Goal: Information Seeking & Learning: Learn about a topic

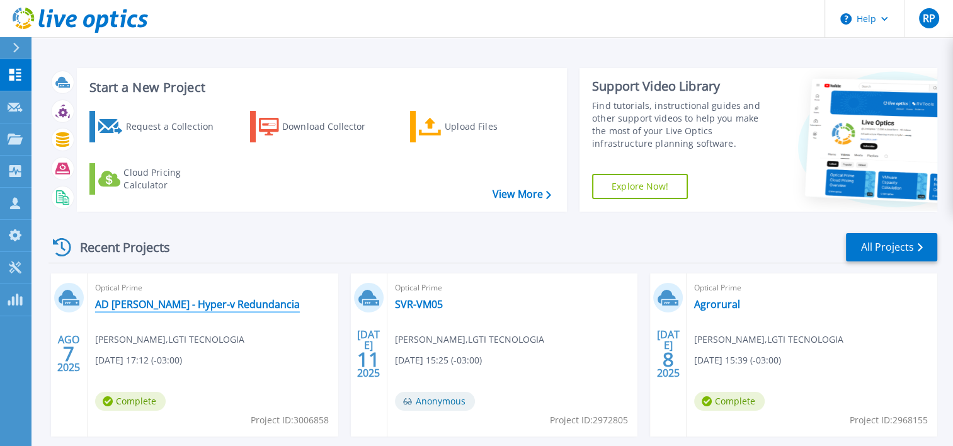
click at [181, 298] on link "AD [PERSON_NAME] - Hyper-v Redundancia" at bounding box center [197, 304] width 205 height 13
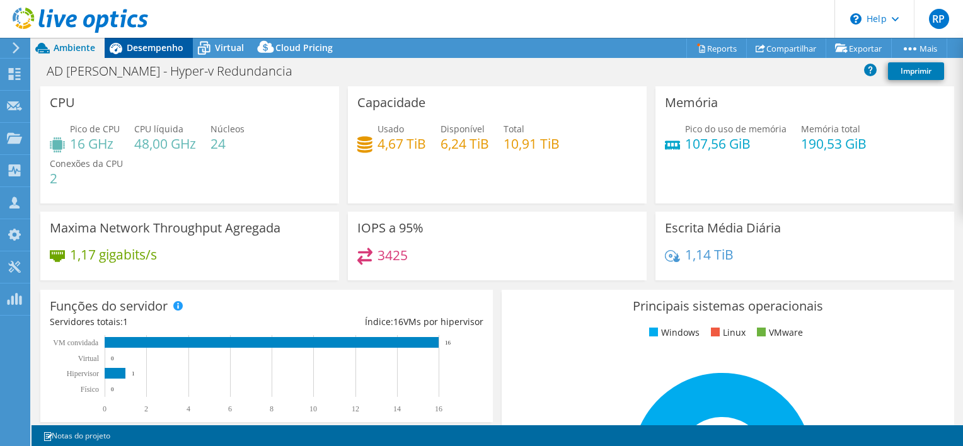
click at [137, 51] on span "Desempenho" at bounding box center [155, 48] width 57 height 12
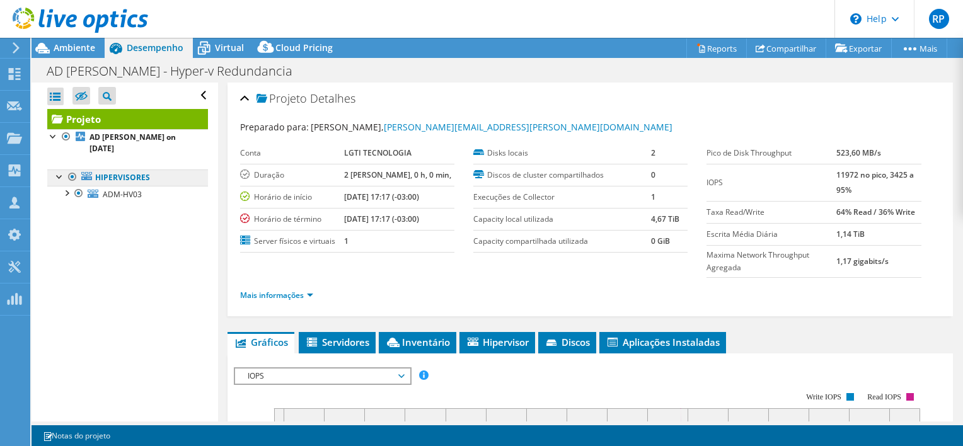
click at [139, 175] on link "Hipervisores" at bounding box center [127, 178] width 161 height 16
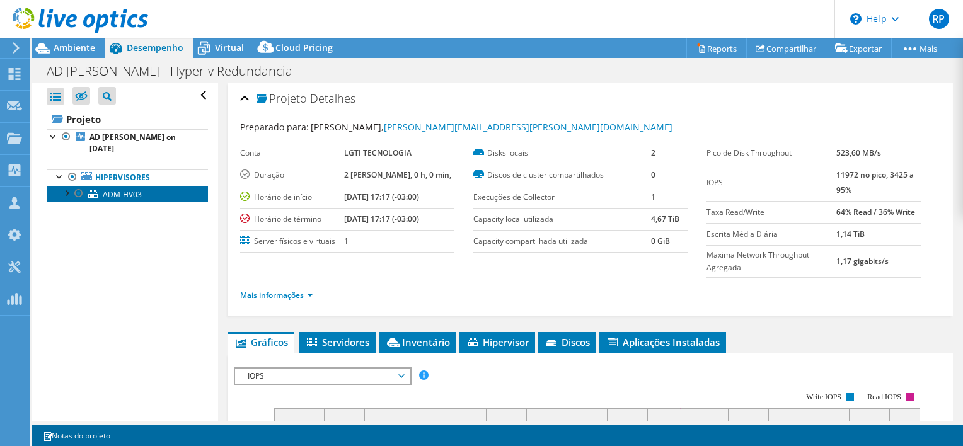
click at [135, 192] on span "ADM-HV03" at bounding box center [122, 194] width 39 height 11
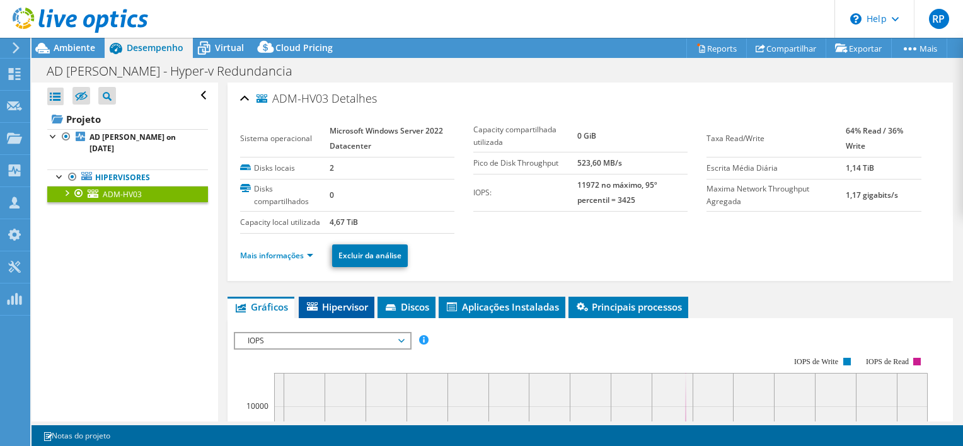
click at [360, 301] on span "Hipervisor" at bounding box center [336, 307] width 63 height 13
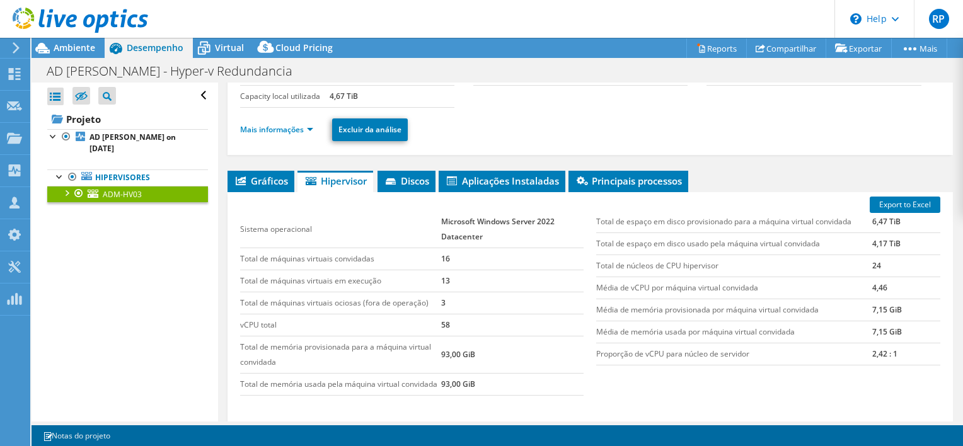
scroll to position [126, 0]
click at [262, 180] on span "Gráficos" at bounding box center [261, 181] width 54 height 13
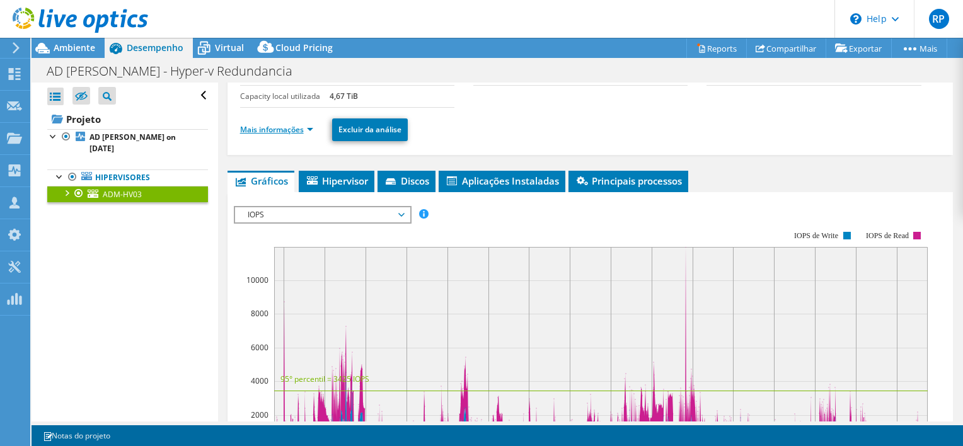
click at [287, 127] on link "Mais informações" at bounding box center [276, 129] width 73 height 11
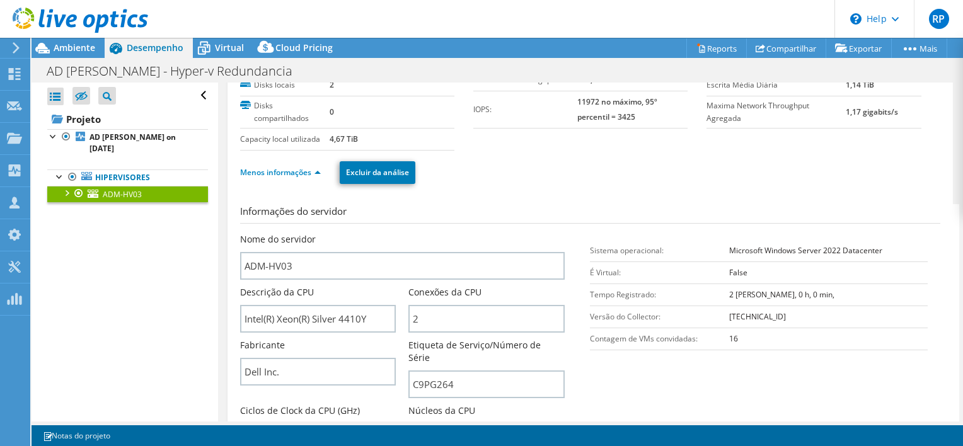
scroll to position [63, 0]
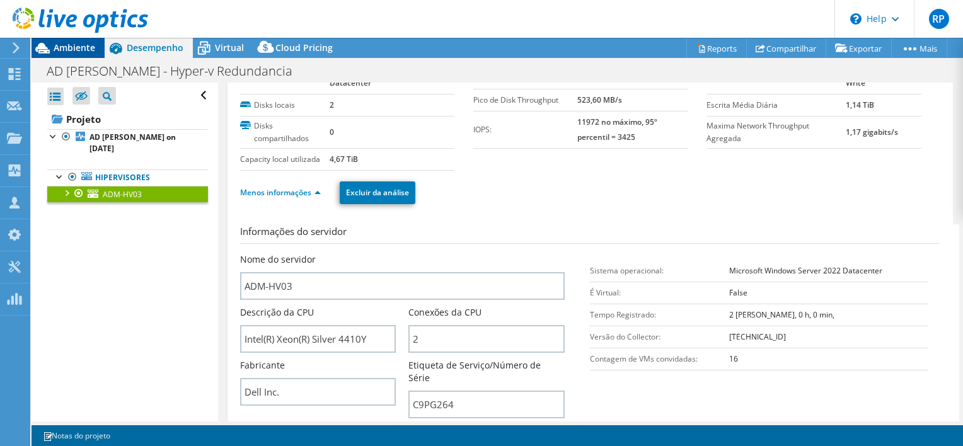
click at [68, 49] on span "Ambiente" at bounding box center [75, 48] width 42 height 12
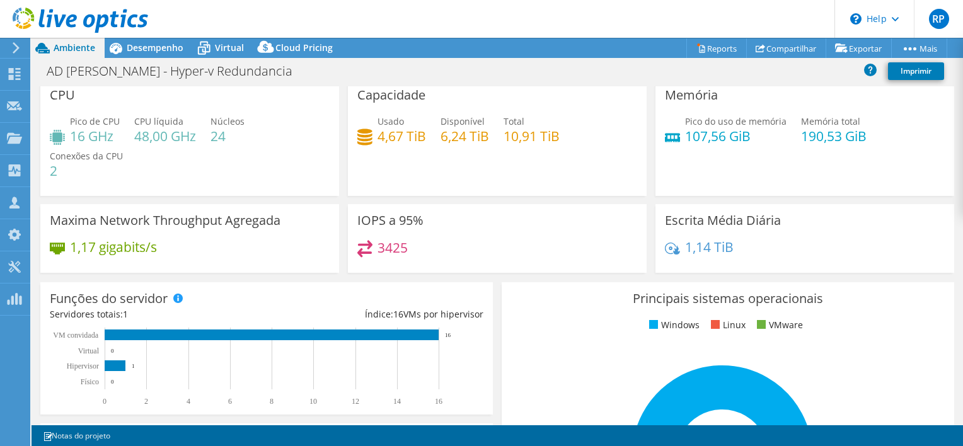
scroll to position [0, 0]
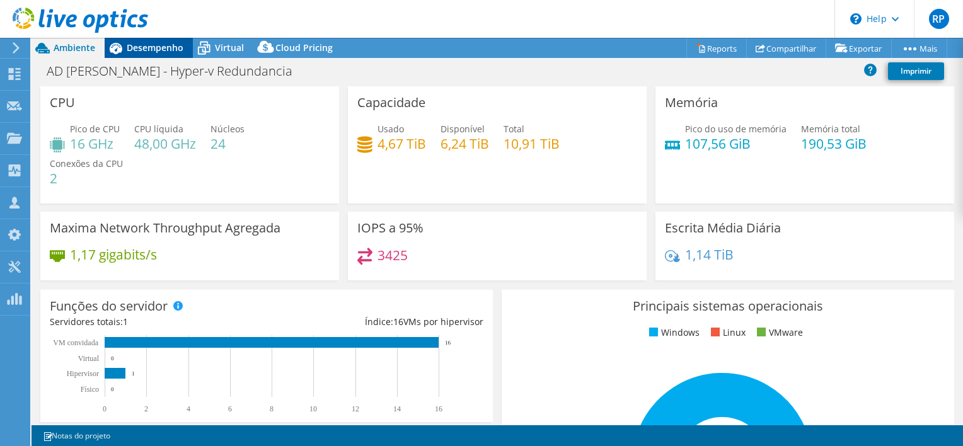
click at [141, 49] on span "Desempenho" at bounding box center [155, 48] width 57 height 12
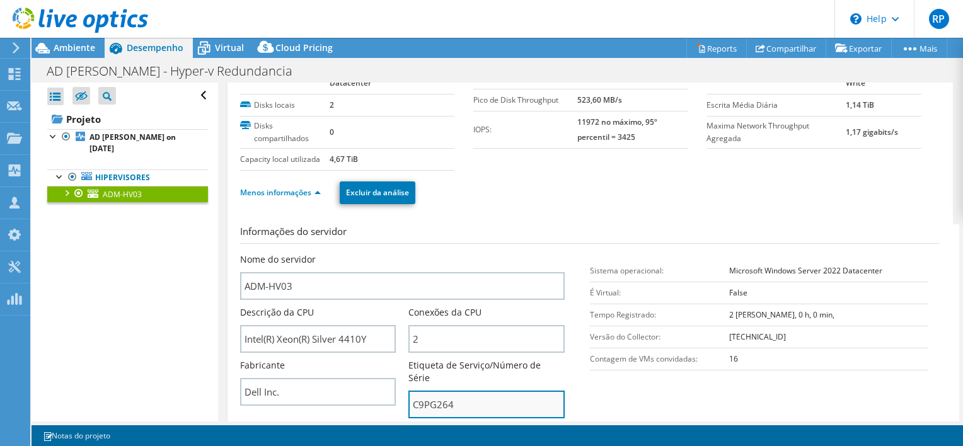
click at [434, 391] on input "C9PG264" at bounding box center [486, 405] width 156 height 28
click at [432, 391] on input "C9PG264" at bounding box center [486, 405] width 156 height 28
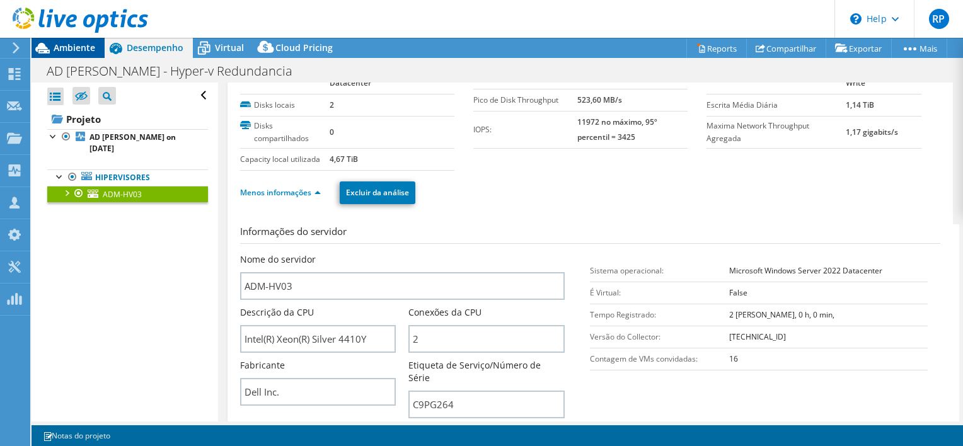
drag, startPoint x: 59, startPoint y: 47, endPoint x: 70, endPoint y: 53, distance: 12.4
click at [59, 47] on span "Ambiente" at bounding box center [75, 48] width 42 height 12
